Goal: Task Accomplishment & Management: Complete application form

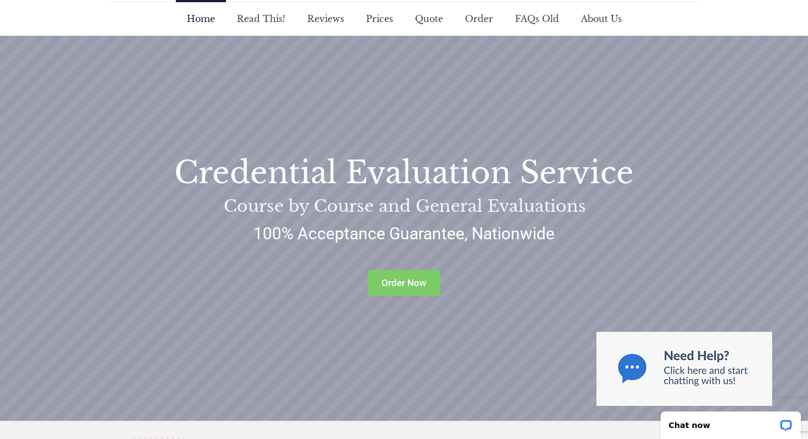
scroll to position [118, 0]
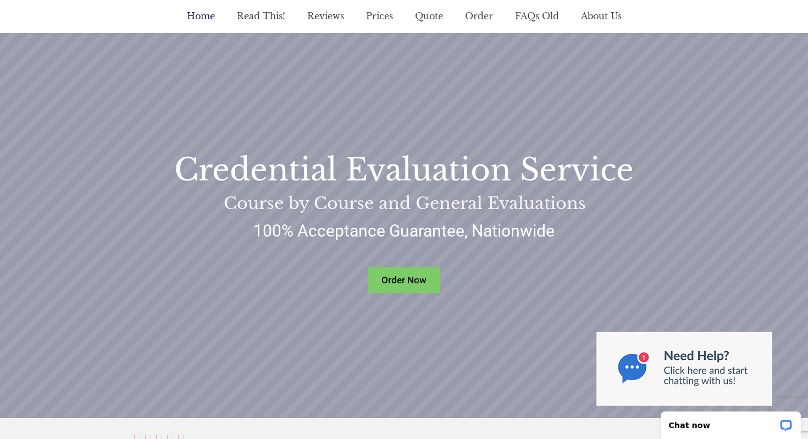
click at [398, 274] on rs-layer "Order Now" at bounding box center [404, 280] width 73 height 26
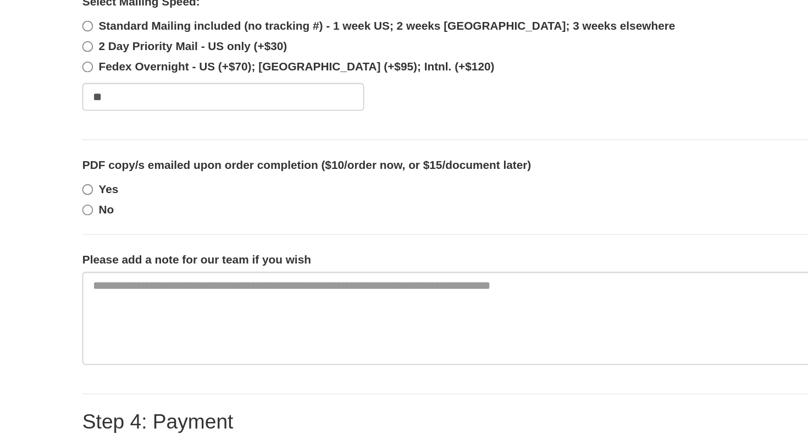
scroll to position [711, 0]
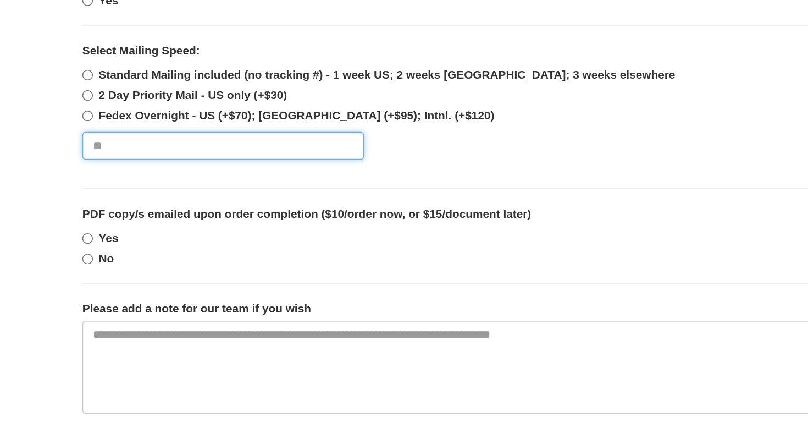
click at [251, 208] on select "**********" at bounding box center [202, 209] width 190 height 19
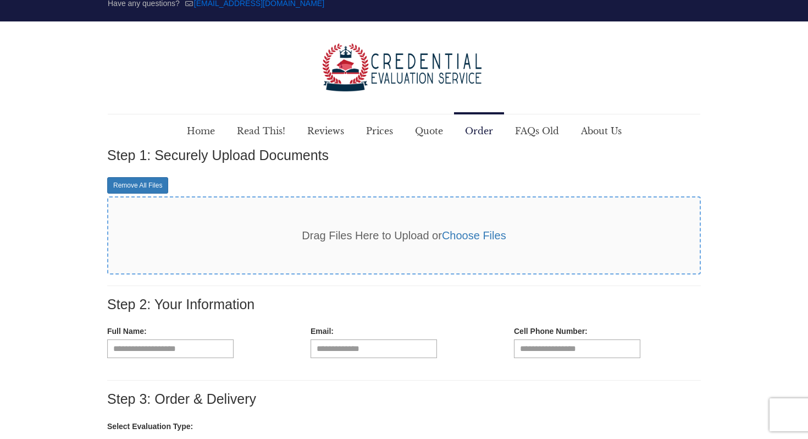
scroll to position [0, 0]
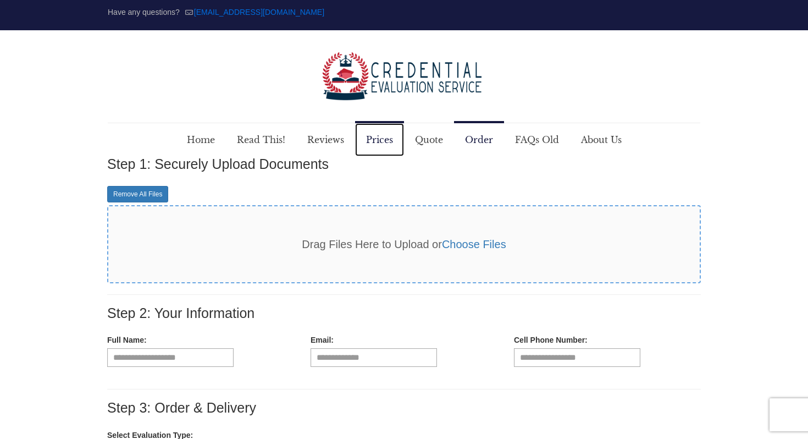
click at [372, 143] on span "Prices" at bounding box center [379, 139] width 49 height 33
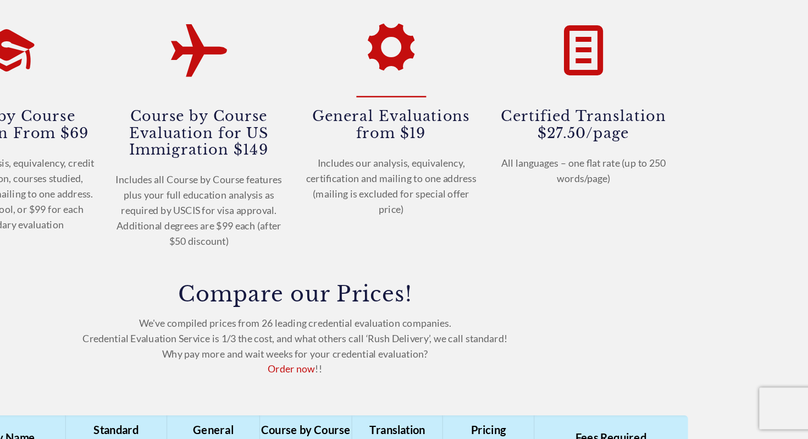
scroll to position [129, 0]
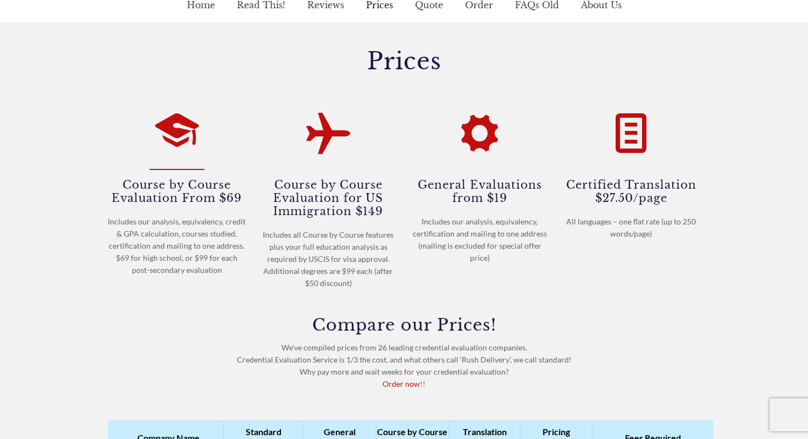
click at [194, 198] on h4 "Course by Course Evaluation From $69" at bounding box center [177, 190] width 139 height 27
click at [182, 209] on div "Course by Course Evaluation From $69 Includes our analysis, equivalency, credit…" at bounding box center [177, 226] width 139 height 99
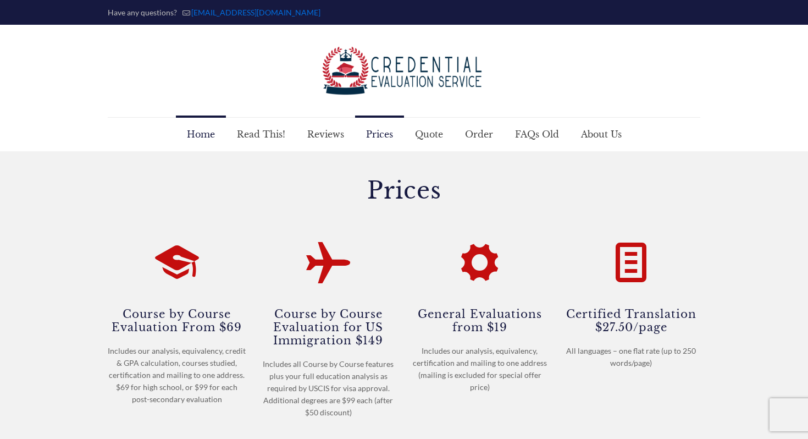
click at [209, 136] on span "Home" at bounding box center [201, 134] width 50 height 33
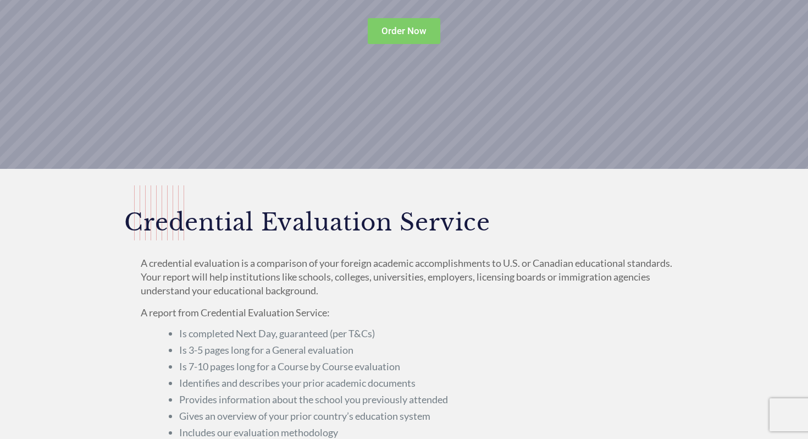
scroll to position [241, 0]
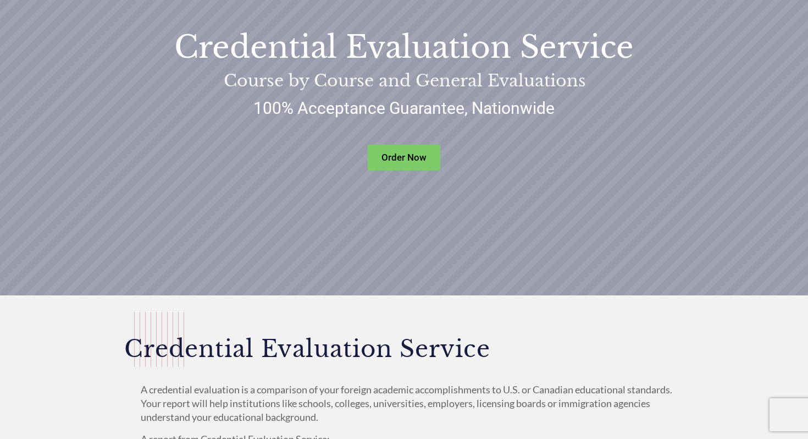
click at [400, 166] on rs-layer "Order Now" at bounding box center [404, 158] width 73 height 26
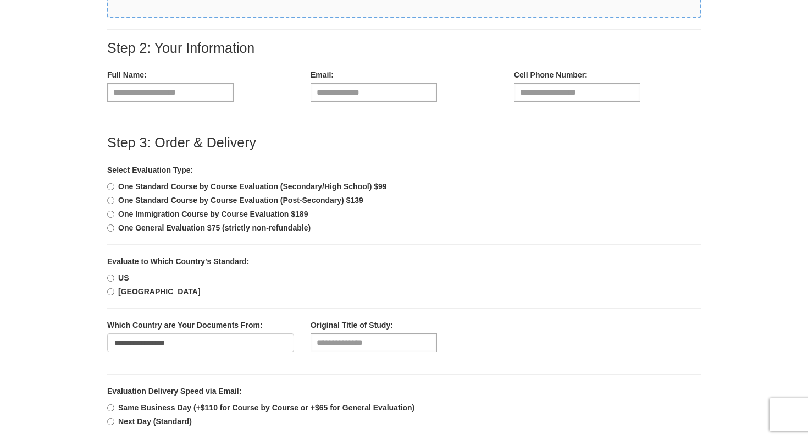
scroll to position [272, 0]
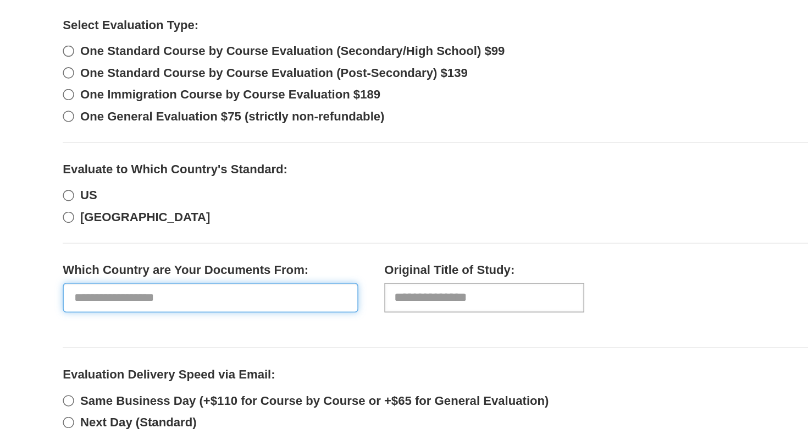
click at [208, 335] on select "**********" at bounding box center [200, 335] width 187 height 19
select select "***"
click at [107, 326] on select "**********" at bounding box center [200, 335] width 187 height 19
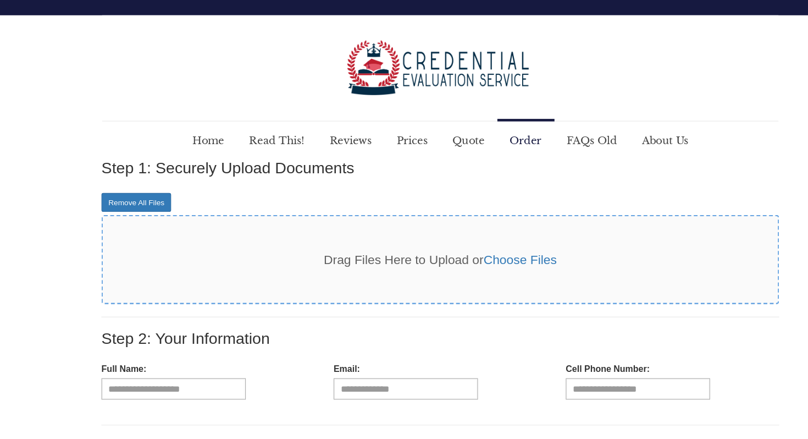
scroll to position [0, 0]
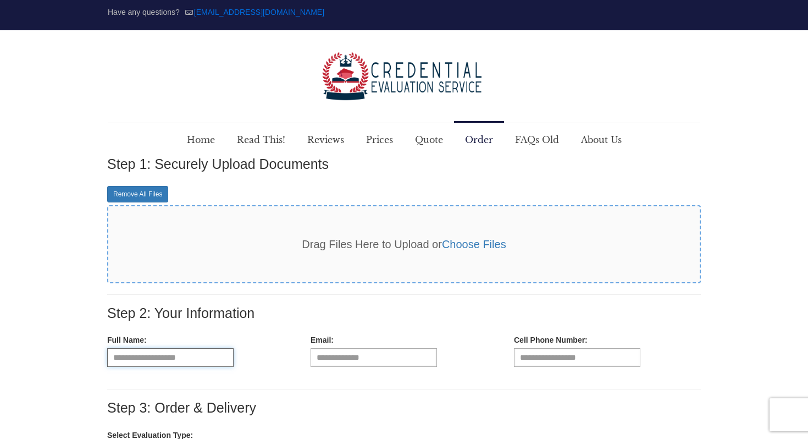
click at [173, 363] on input "text" at bounding box center [170, 357] width 126 height 19
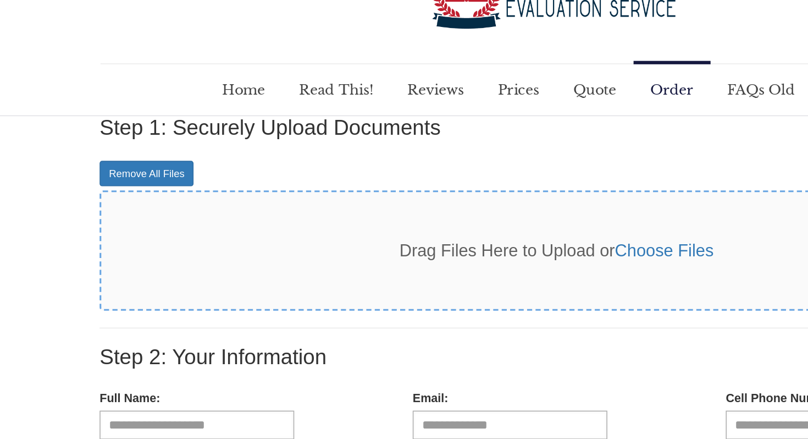
scroll to position [81, 0]
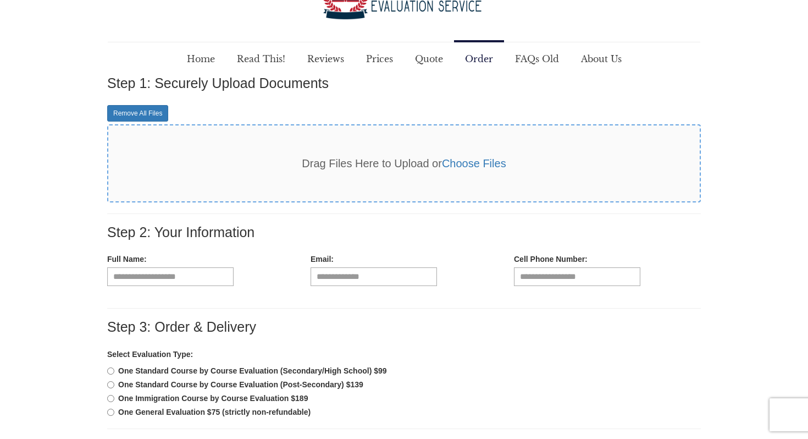
click at [472, 324] on div "Step 3: Order & Delivery" at bounding box center [404, 333] width 594 height 29
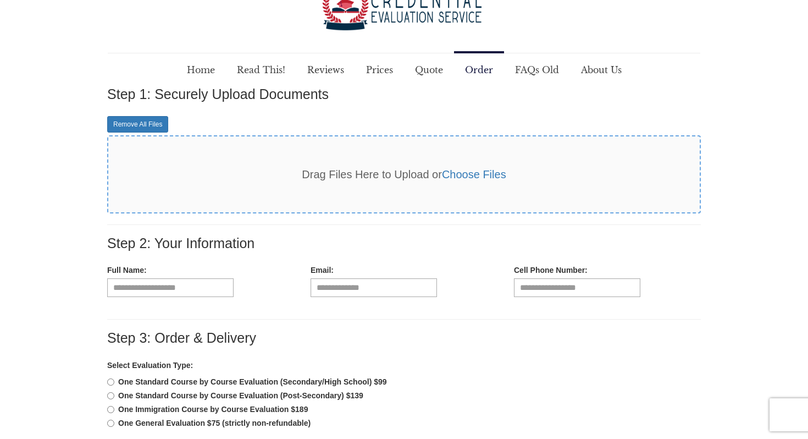
scroll to position [0, 0]
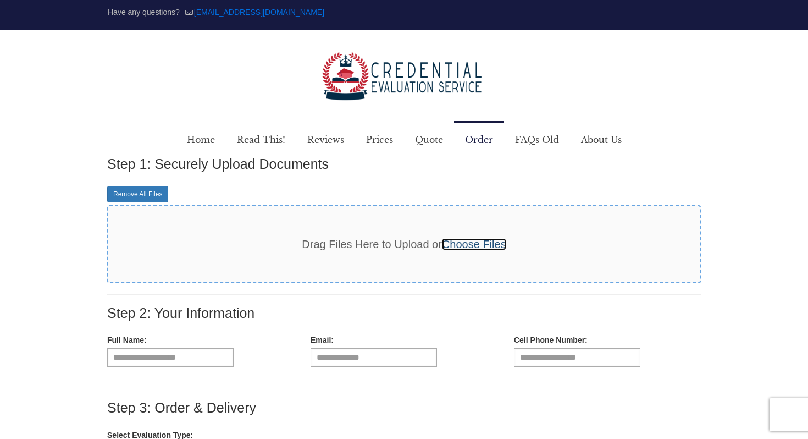
click at [479, 245] on link "Choose Files" at bounding box center [474, 244] width 64 height 12
